Goal: Task Accomplishment & Management: Use online tool/utility

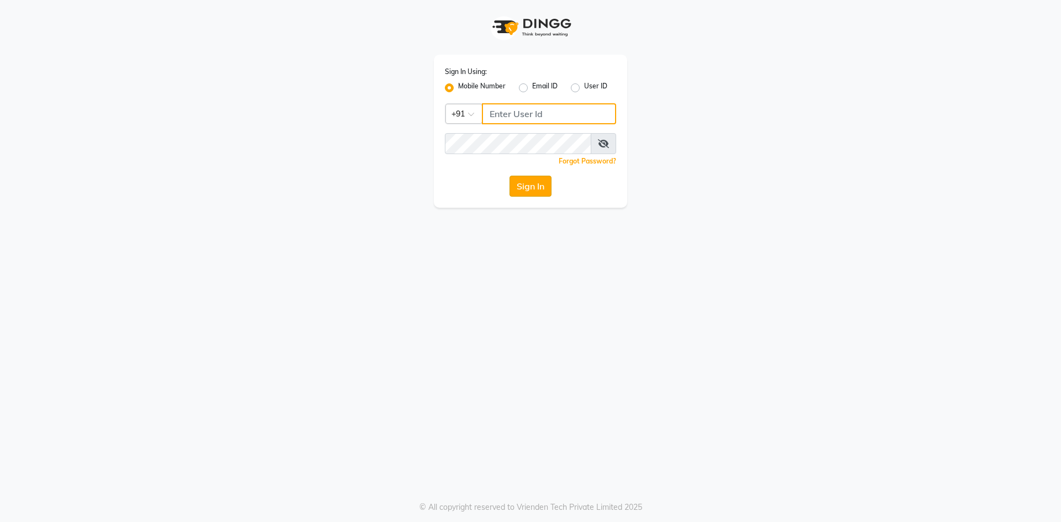
type input "9440230781"
click at [539, 195] on button "Sign In" at bounding box center [530, 186] width 42 height 21
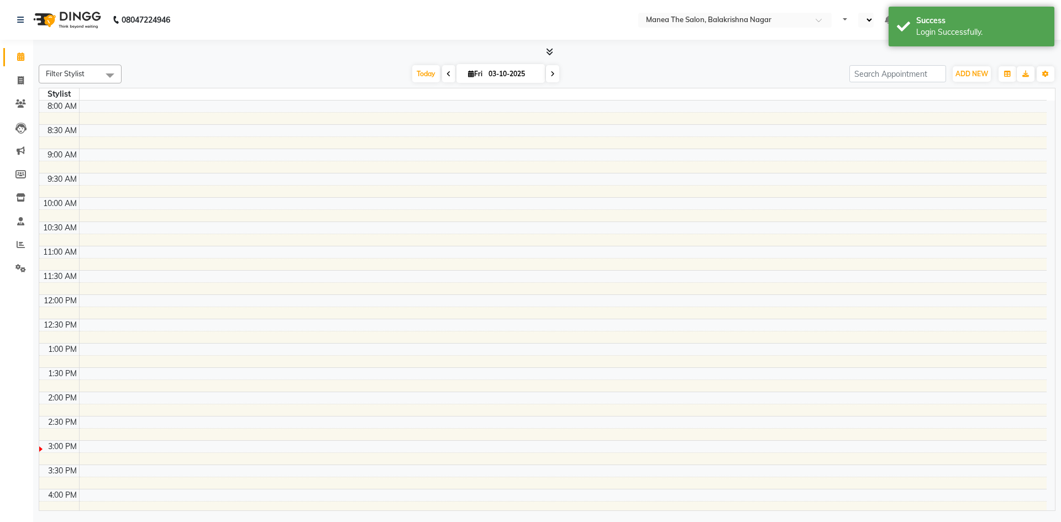
select select "en"
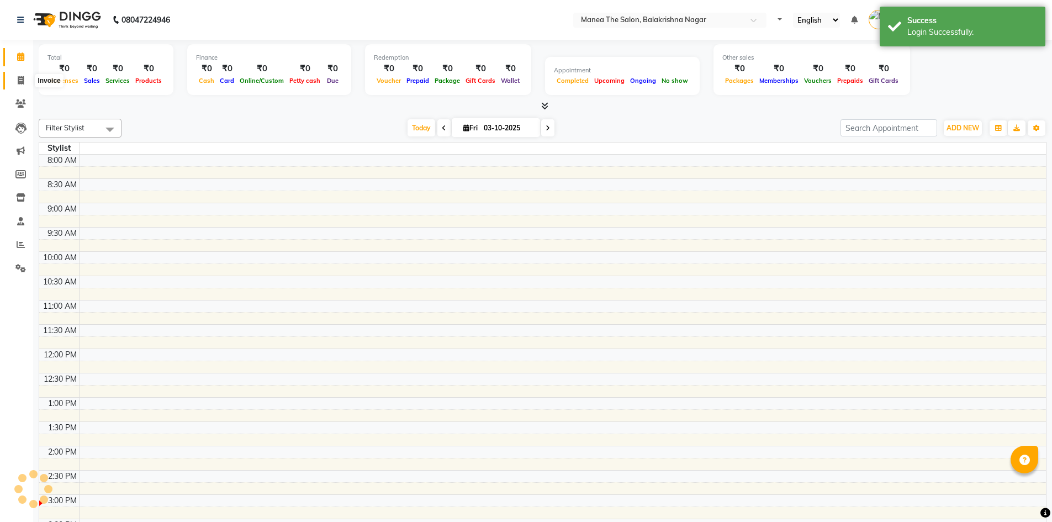
click at [20, 82] on icon at bounding box center [21, 80] width 6 height 8
select select "service"
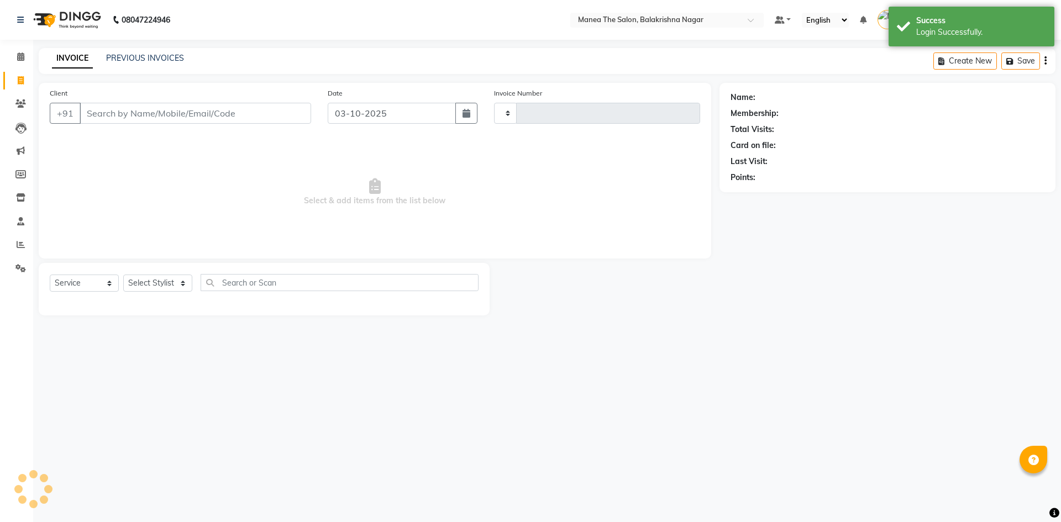
type input "0632"
select select "8200"
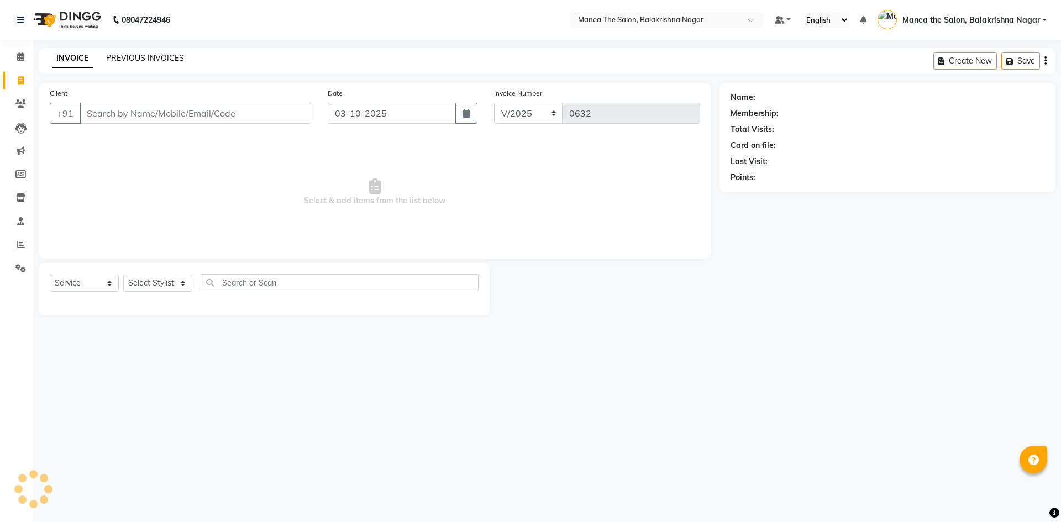
click at [135, 55] on link "PREVIOUS INVOICES" at bounding box center [145, 58] width 78 height 10
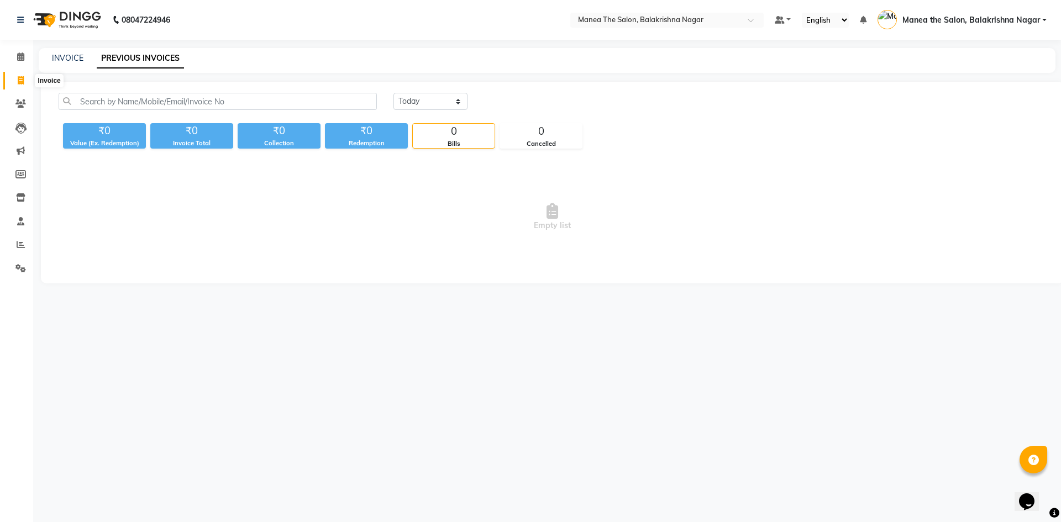
click at [19, 78] on icon at bounding box center [21, 80] width 6 height 8
select select "service"
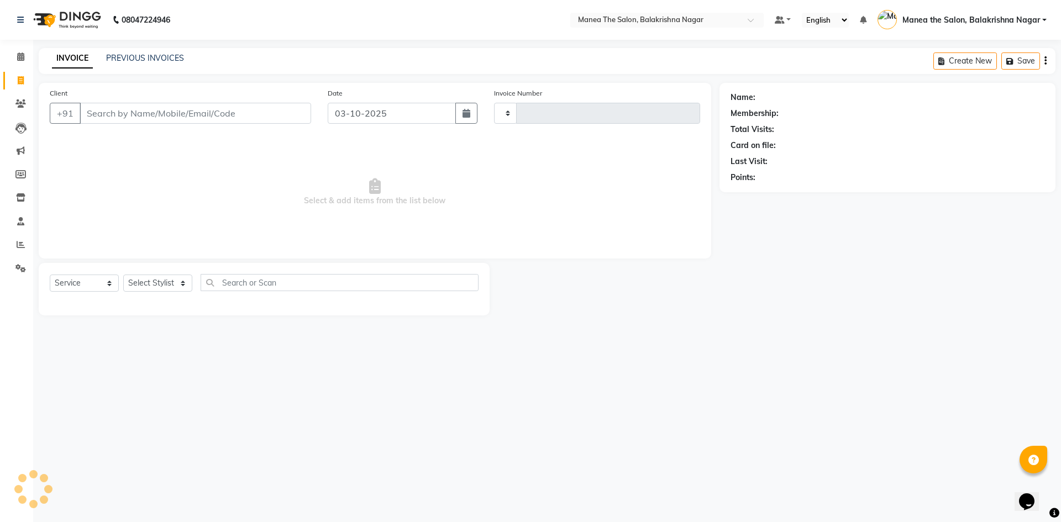
type input "0632"
select select "8200"
